Goal: Task Accomplishment & Management: Complete application form

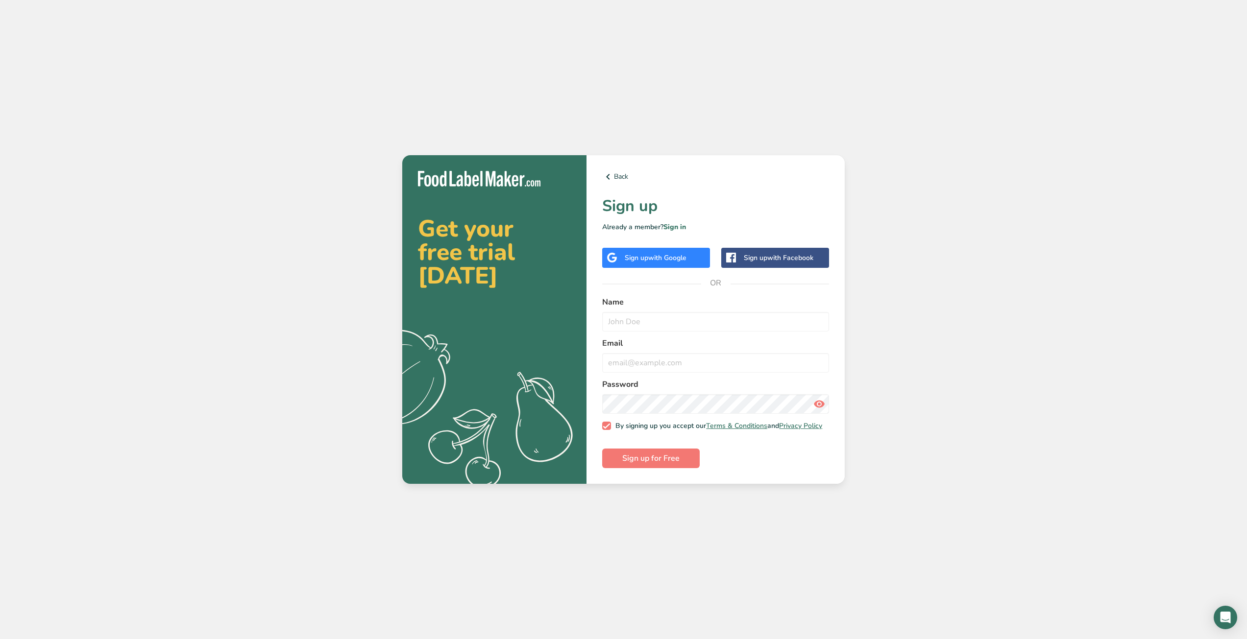
click at [604, 260] on div "Sign up with Google" at bounding box center [656, 258] width 108 height 20
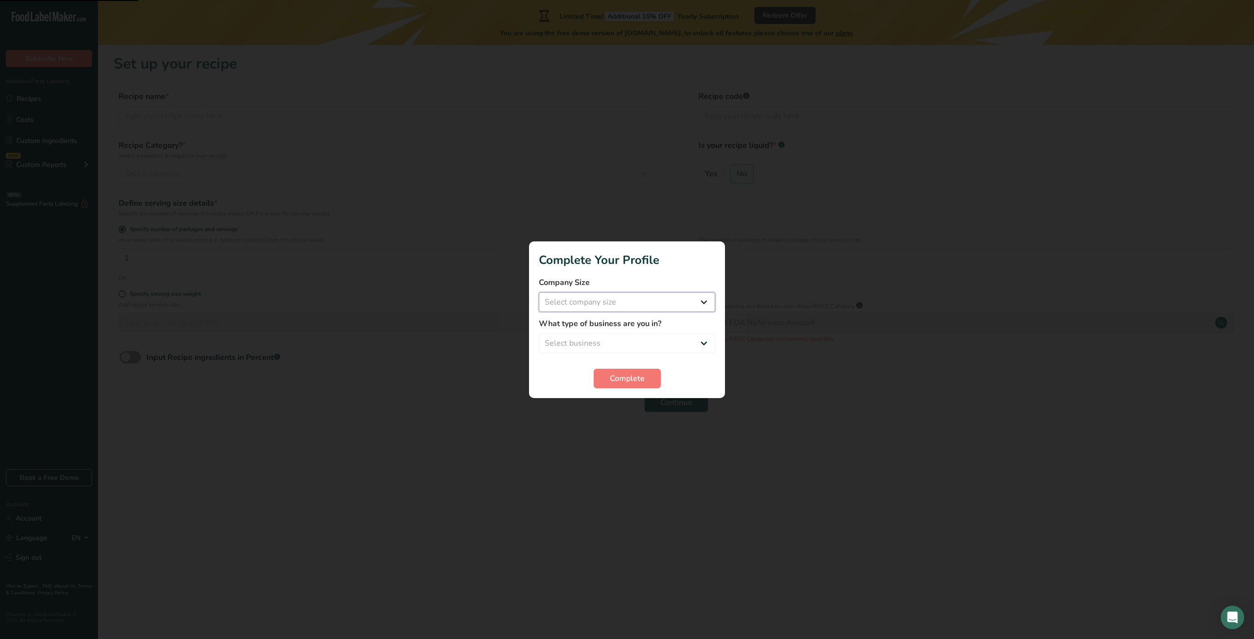
click at [617, 299] on select "Select company size Fewer than 10 Employees 10 to 50 Employees 51 to 500 Employ…" at bounding box center [627, 303] width 176 height 20
click at [474, 297] on div at bounding box center [627, 319] width 1254 height 639
click at [626, 381] on span "Complete" at bounding box center [627, 379] width 35 height 12
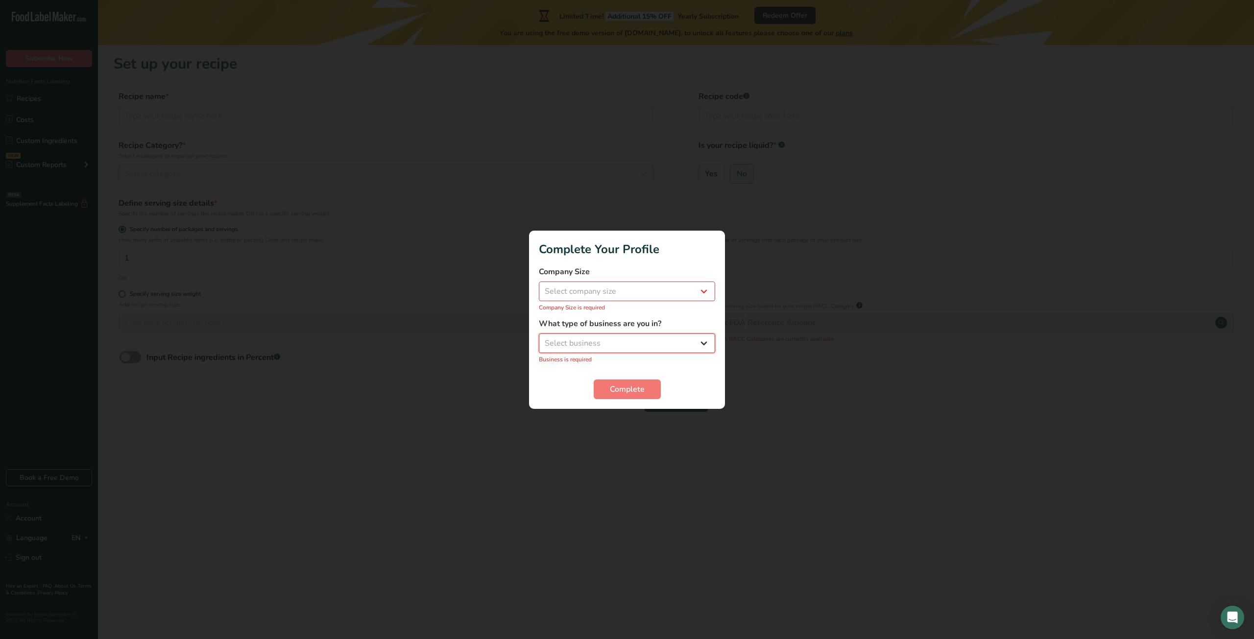
click at [626, 352] on select "Select business Packaged Food Manufacturer Restaurant & Cafe Bakery Meal Plans …" at bounding box center [627, 344] width 176 height 20
select select "8"
click at [539, 339] on select "Select business Packaged Food Manufacturer Restaurant & Cafe Bakery Meal Plans …" at bounding box center [627, 344] width 176 height 20
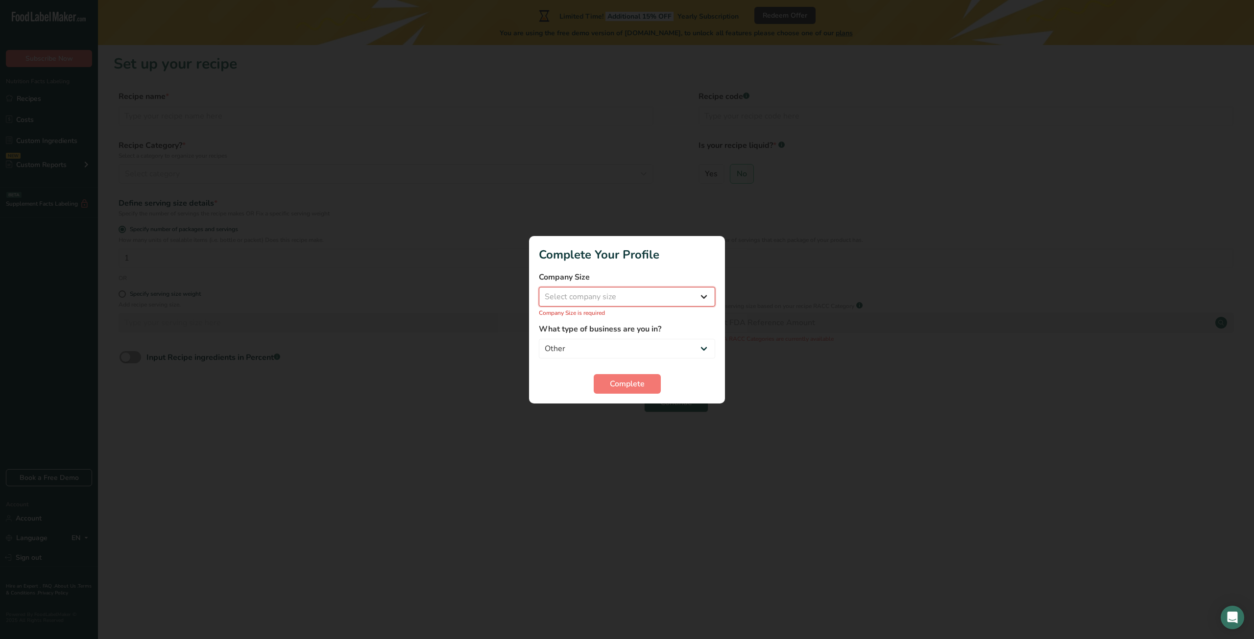
click at [610, 297] on select "Select company size Fewer than 10 Employees 10 to 50 Employees 51 to 500 Employ…" at bounding box center [627, 297] width 176 height 20
select select "1"
click at [539, 292] on select "Select company size Fewer than 10 Employees 10 to 50 Employees 51 to 500 Employ…" at bounding box center [627, 297] width 176 height 20
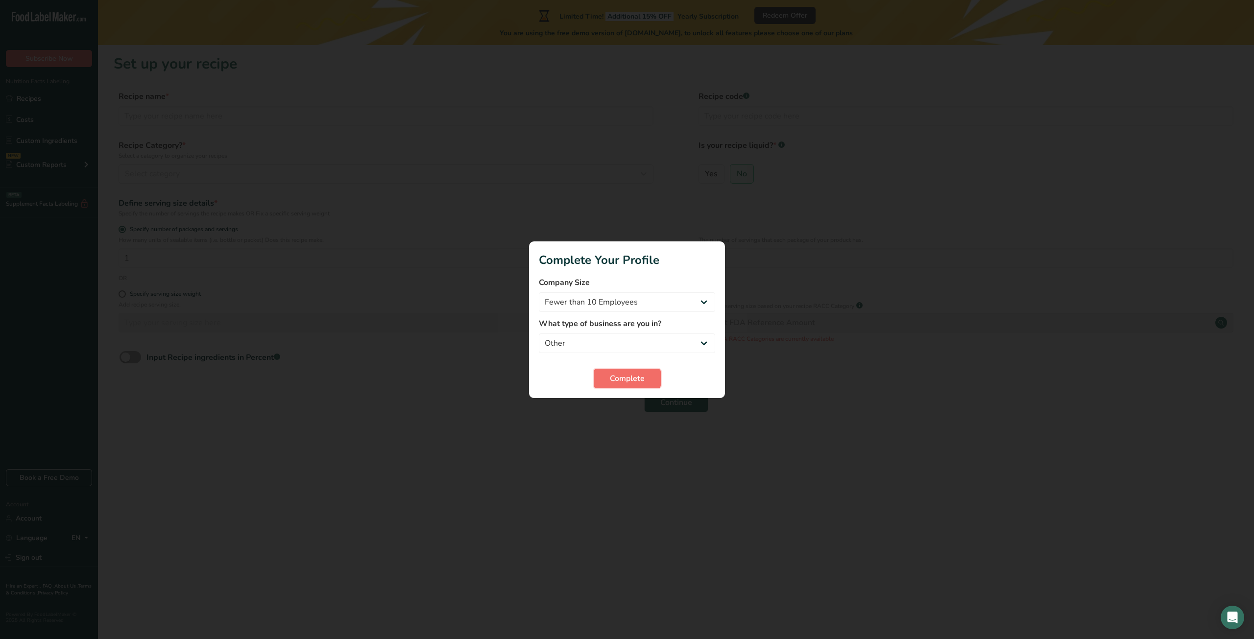
click at [624, 379] on span "Complete" at bounding box center [627, 379] width 35 height 12
